Goal: Register for event/course

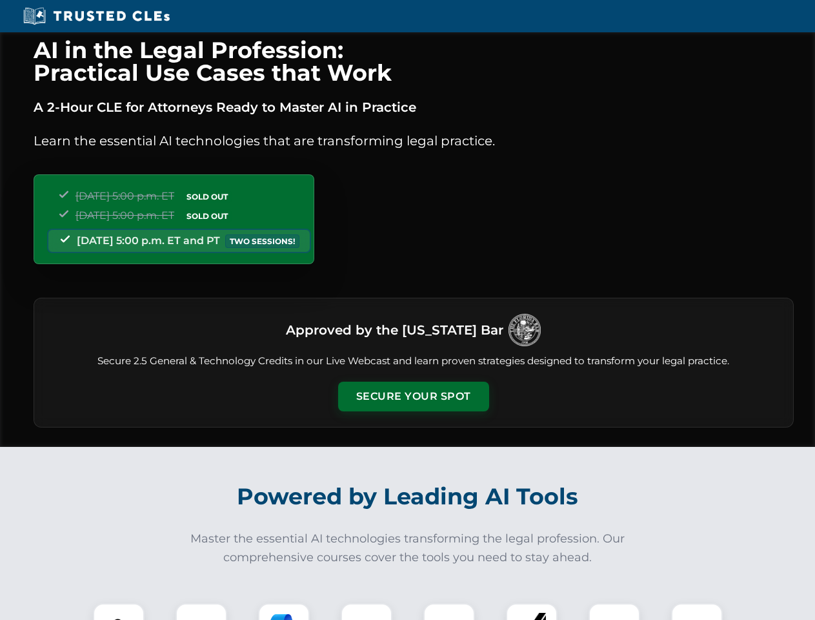
click at [413, 396] on button "Secure Your Spot" at bounding box center [413, 396] width 151 height 30
click at [119, 611] on img at bounding box center [118, 628] width 37 height 37
